Goal: Task Accomplishment & Management: Use online tool/utility

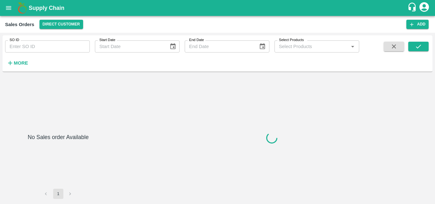
type input "602583"
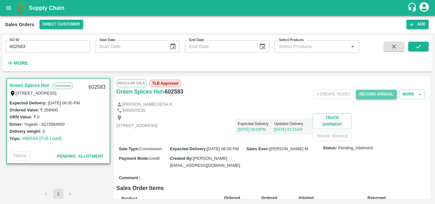
click at [374, 96] on button "Record Arrival" at bounding box center [376, 94] width 41 height 9
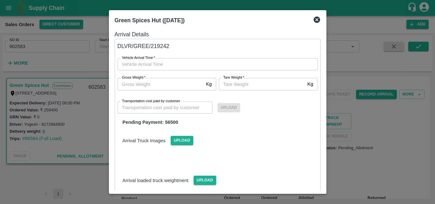
type input "DD/MM/YYYY hh:mm aa"
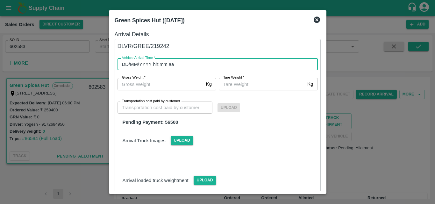
click at [287, 66] on input "DD/MM/YYYY hh:mm aa" at bounding box center [215, 64] width 196 height 12
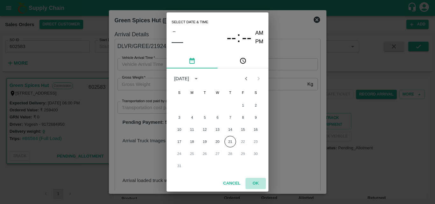
click at [255, 186] on button "OK" at bounding box center [256, 183] width 20 height 11
type input "DD/MM/YYYY hh:mm aa"
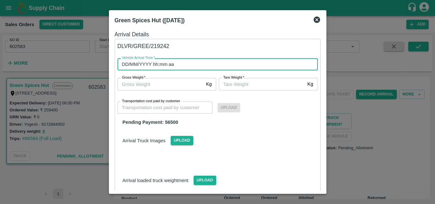
click at [251, 67] on input "DD/MM/YYYY hh:mm aa" at bounding box center [215, 64] width 196 height 12
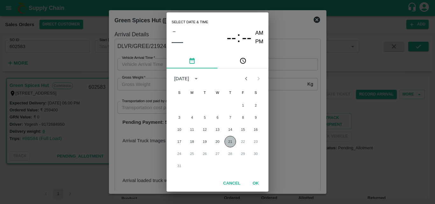
click at [233, 142] on button "21" at bounding box center [229, 141] width 11 height 11
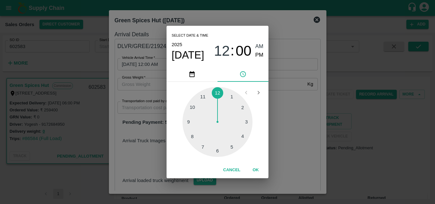
click at [240, 135] on div at bounding box center [217, 122] width 70 height 70
click at [218, 150] on div at bounding box center [217, 122] width 70 height 70
type input "[DATE] 04:30 AM"
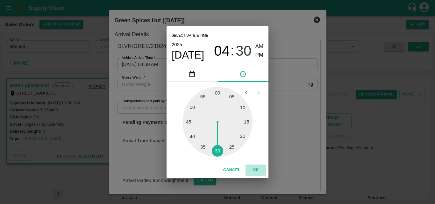
click at [257, 170] on button "OK" at bounding box center [256, 170] width 20 height 11
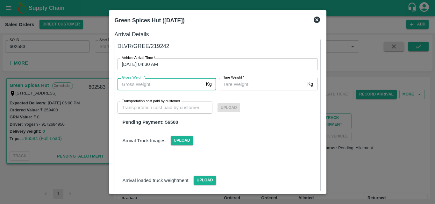
click at [191, 79] on input "Gross Weight   *" at bounding box center [160, 84] width 86 height 12
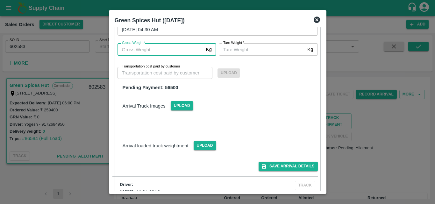
scroll to position [8, 0]
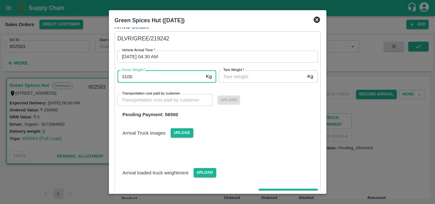
type input "3100"
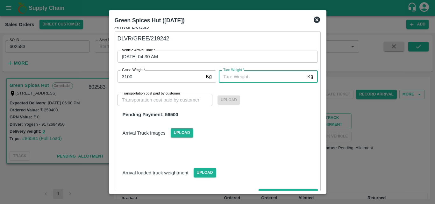
click at [254, 79] on input "[PERSON_NAME]   *" at bounding box center [262, 76] width 86 height 12
type input "3"
type input "4"
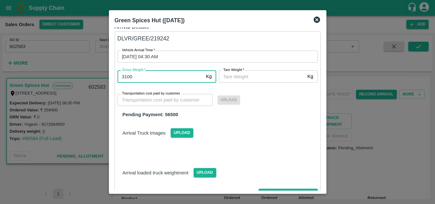
click at [127, 77] on input "3100" at bounding box center [160, 76] width 86 height 12
type input "3000"
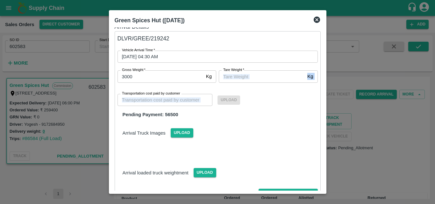
drag, startPoint x: 217, startPoint y: 83, endPoint x: 228, endPoint y: 80, distance: 11.9
click at [228, 80] on div "Vehicle Arrival Time   * 21/08/2025 04:30 AM Vehicle Arrival Time Gross Weight …" at bounding box center [210, 76] width 216 height 83
click at [228, 80] on input "[PERSON_NAME]   *" at bounding box center [262, 76] width 86 height 12
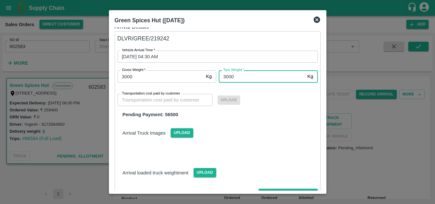
type input "3000"
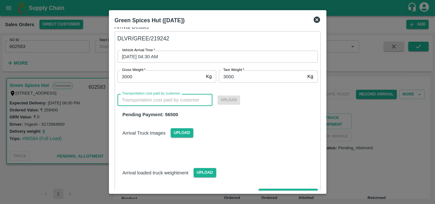
click at [176, 105] on input "Transportation cost paid by customer" at bounding box center [164, 100] width 95 height 12
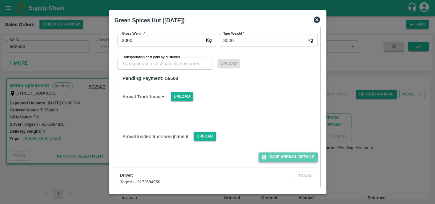
click at [293, 160] on button "Save Arrival Details" at bounding box center [288, 157] width 59 height 9
click at [292, 160] on button "Save Arrival Details" at bounding box center [288, 157] width 59 height 9
click at [291, 154] on button "Save Arrival Details" at bounding box center [288, 157] width 59 height 9
click at [317, 22] on icon at bounding box center [317, 20] width 6 height 6
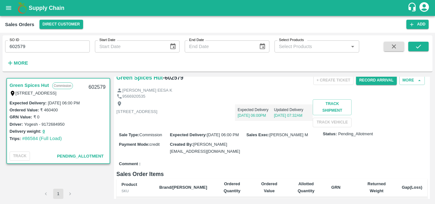
scroll to position [14, 0]
click at [378, 82] on button "Record Arrival" at bounding box center [376, 80] width 41 height 9
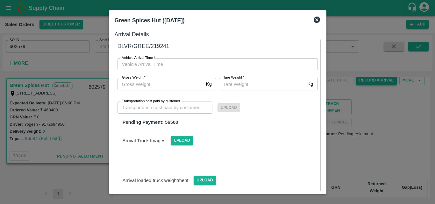
click at [378, 82] on div at bounding box center [217, 102] width 435 height 204
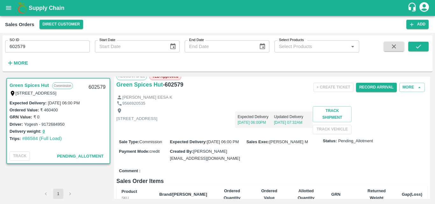
scroll to position [0, 0]
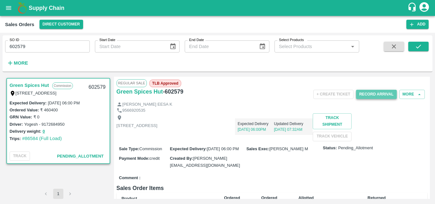
click at [381, 93] on button "Record Arrival" at bounding box center [376, 94] width 41 height 9
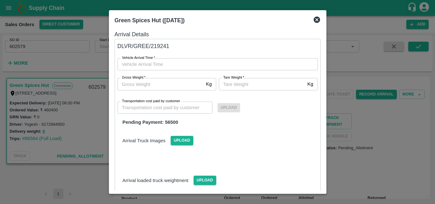
click at [238, 57] on div "Vehicle Arrival Time   * Vehicle Arrival Time" at bounding box center [214, 61] width 208 height 20
type input "DD/MM/YYYY hh:mm aa"
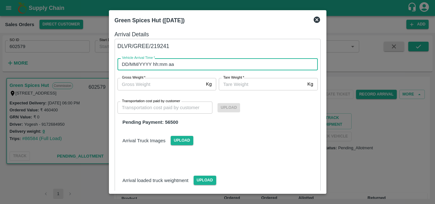
click at [242, 62] on input "DD/MM/YYYY hh:mm aa" at bounding box center [215, 64] width 196 height 12
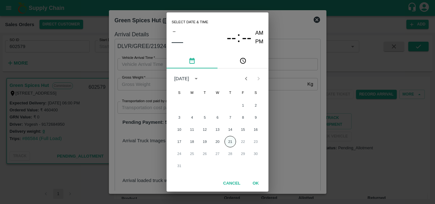
click at [230, 144] on button "21" at bounding box center [229, 141] width 11 height 11
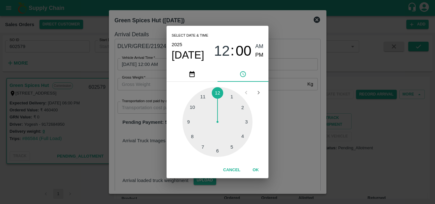
click at [243, 134] on div at bounding box center [217, 122] width 70 height 70
click at [217, 151] on div at bounding box center [217, 122] width 70 height 70
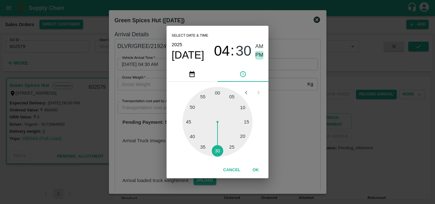
click at [260, 52] on span "PM" at bounding box center [259, 55] width 8 height 9
type input "[DATE] 04:30 PM"
click at [257, 169] on button "OK" at bounding box center [256, 170] width 20 height 11
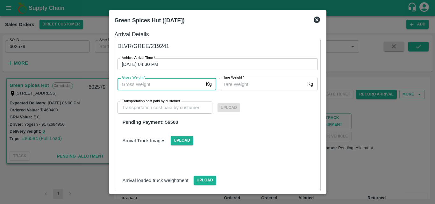
click at [170, 89] on input "Gross Weight   *" at bounding box center [160, 84] width 86 height 12
type input "5100"
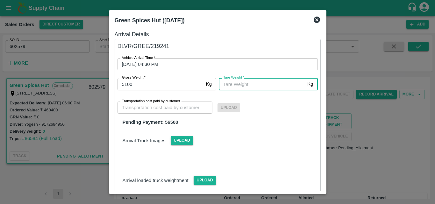
click at [243, 86] on input "[PERSON_NAME]   *" at bounding box center [262, 84] width 86 height 12
type input "5100"
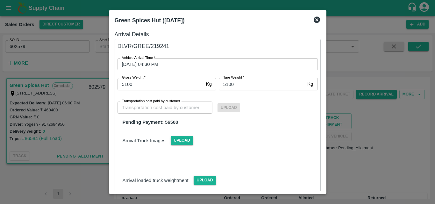
click at [264, 120] on div "Pending Payment: 56500" at bounding box center [217, 122] width 200 height 7
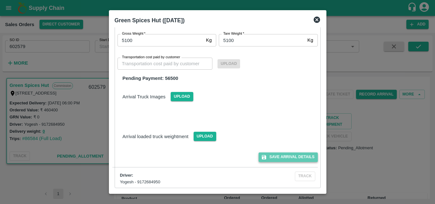
click at [287, 159] on button "Save Arrival Details" at bounding box center [288, 157] width 59 height 9
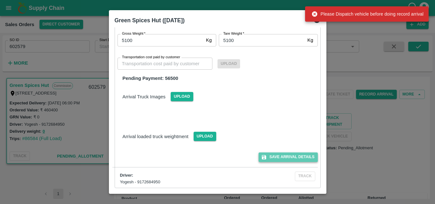
click at [287, 159] on button "Save Arrival Details" at bounding box center [288, 157] width 59 height 9
